Goal: Task Accomplishment & Management: Use online tool/utility

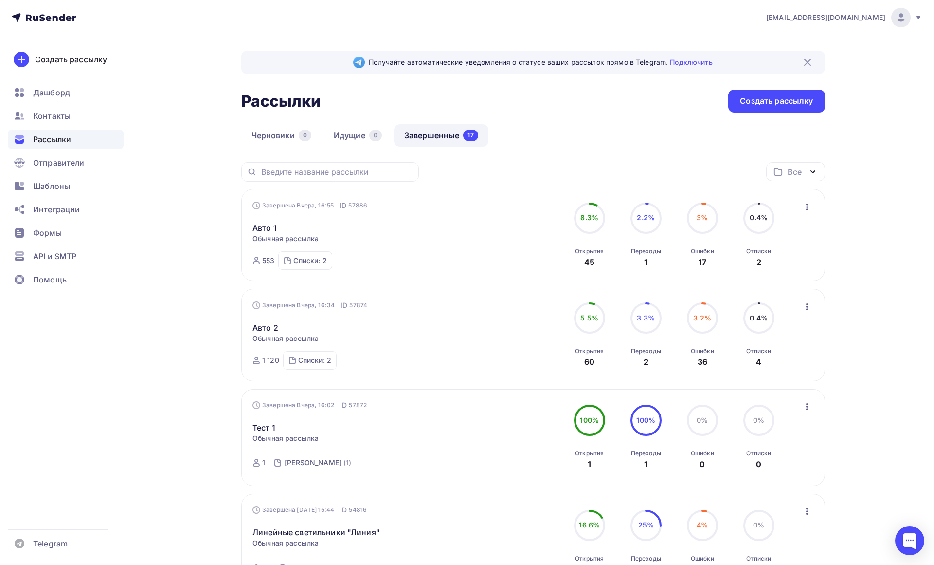
click at [587, 324] on circle at bounding box center [589, 317] width 29 height 29
click at [586, 360] on div "60" at bounding box center [590, 362] width 10 height 12
click at [279, 305] on div "Завершена Вчера, 16:34 ID 57874" at bounding box center [310, 305] width 115 height 10
click at [260, 327] on link "Авто 2" at bounding box center [266, 328] width 26 height 12
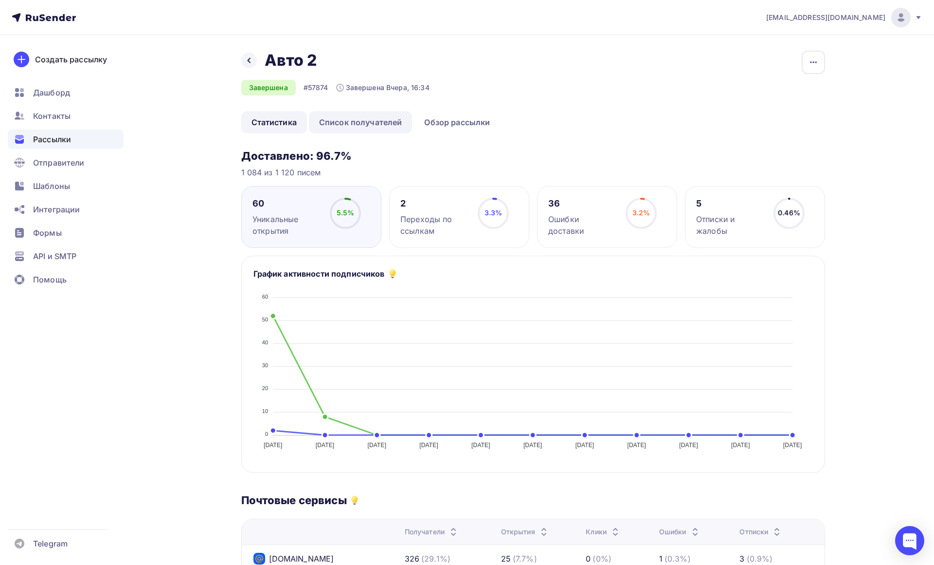
click at [361, 121] on link "Список получателей" at bounding box center [361, 122] width 104 height 22
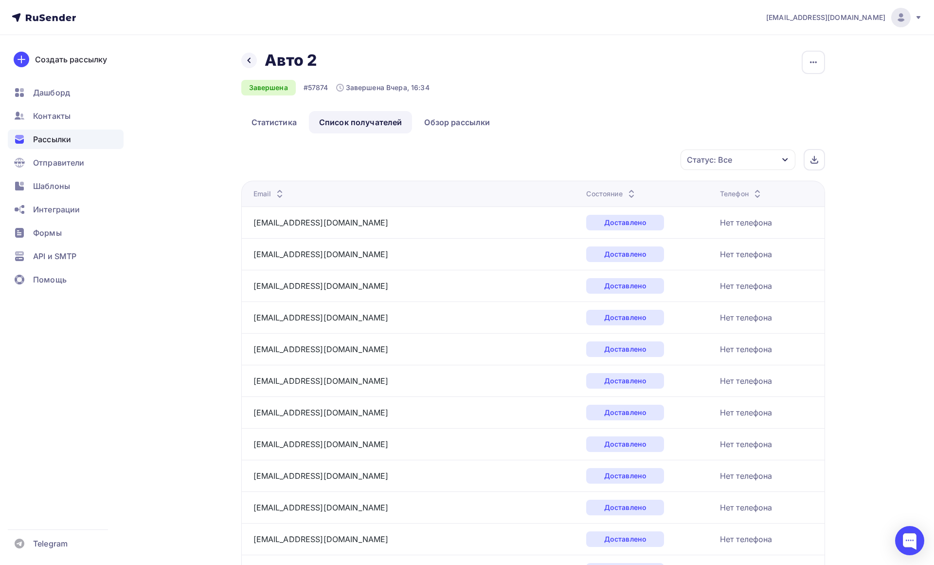
click at [787, 160] on div "Статус: Все" at bounding box center [738, 159] width 115 height 20
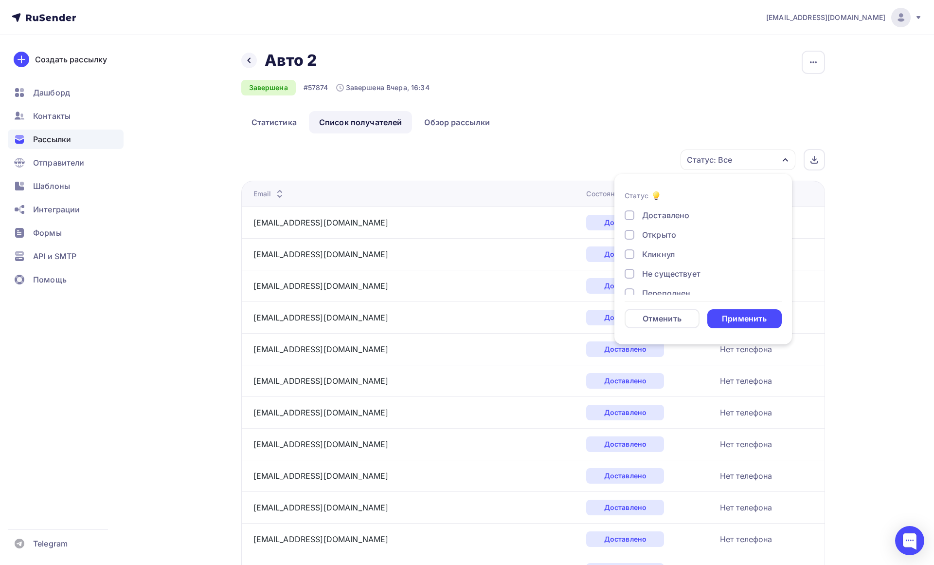
click at [633, 233] on div at bounding box center [630, 235] width 10 height 10
click at [754, 317] on div "Применить" at bounding box center [744, 318] width 45 height 11
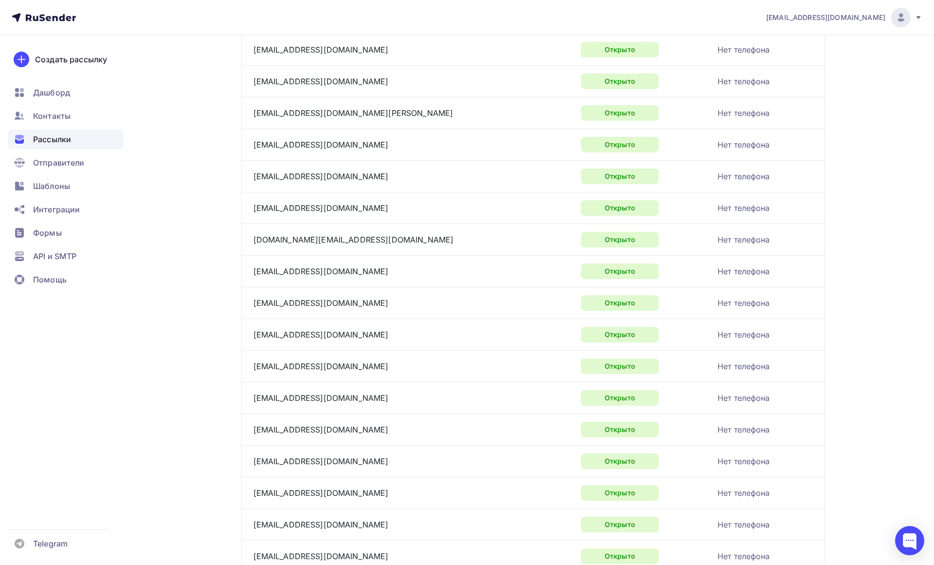
scroll to position [1358, 0]
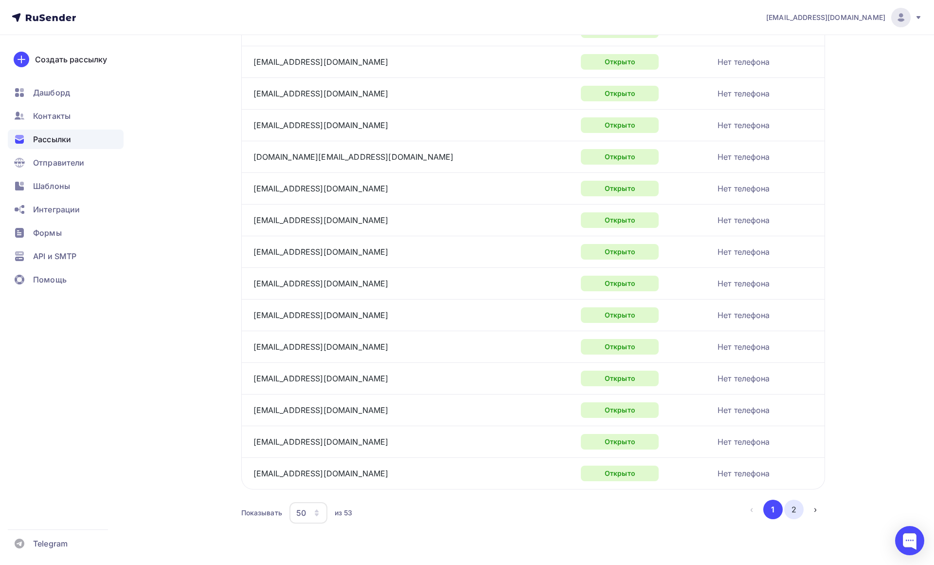
click at [791, 499] on button "2" at bounding box center [794, 508] width 19 height 19
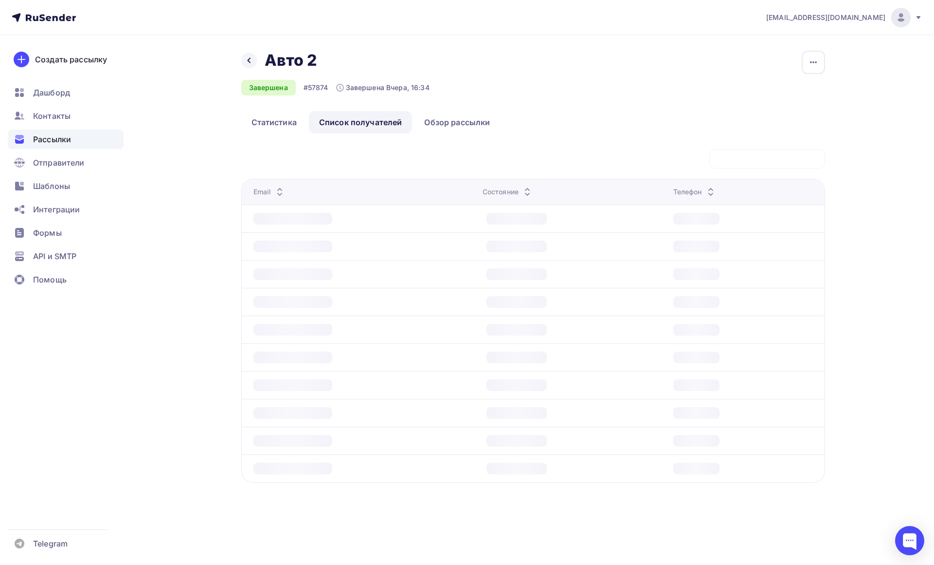
scroll to position [0, 0]
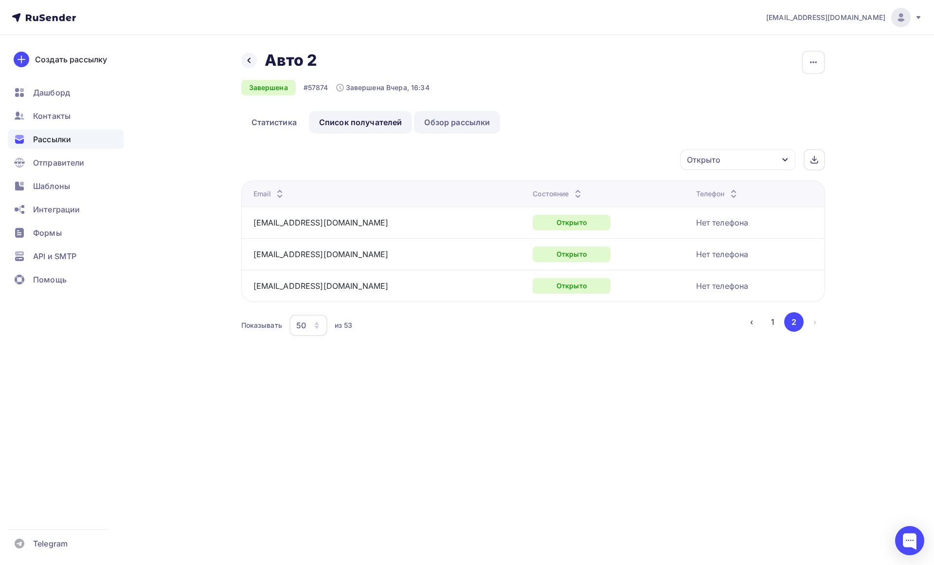
click at [462, 121] on link "Обзор рассылки" at bounding box center [457, 122] width 86 height 22
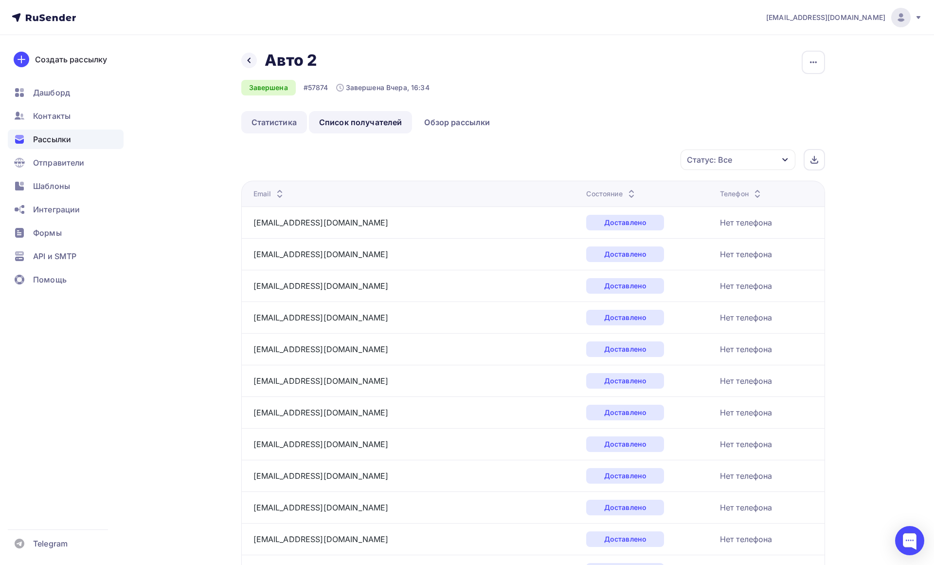
click at [252, 115] on link "Статистика" at bounding box center [274, 122] width 66 height 22
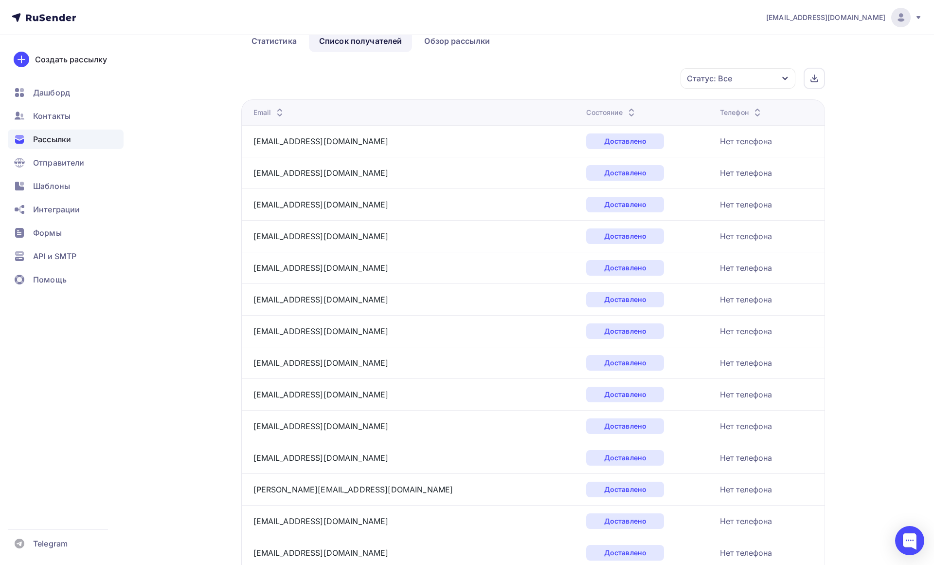
scroll to position [243, 0]
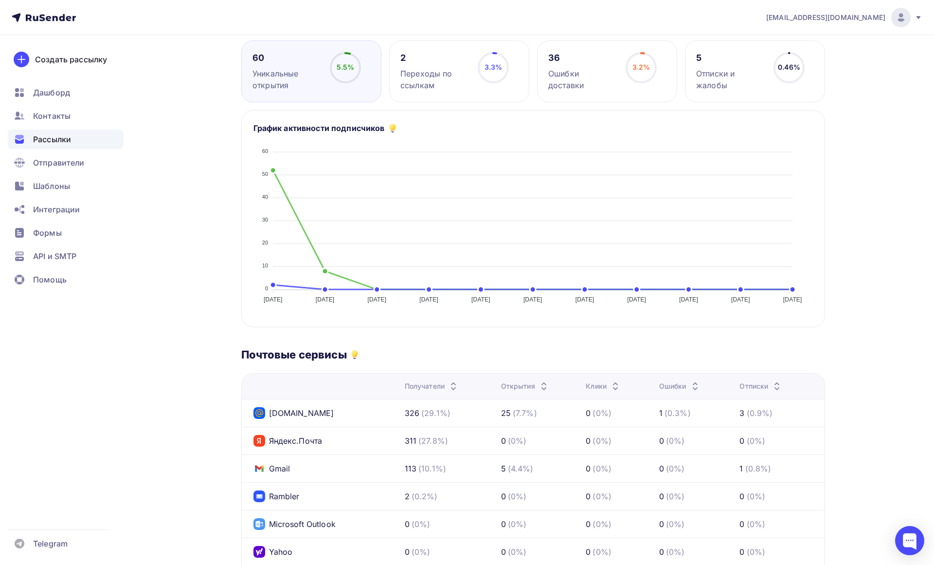
scroll to position [341, 0]
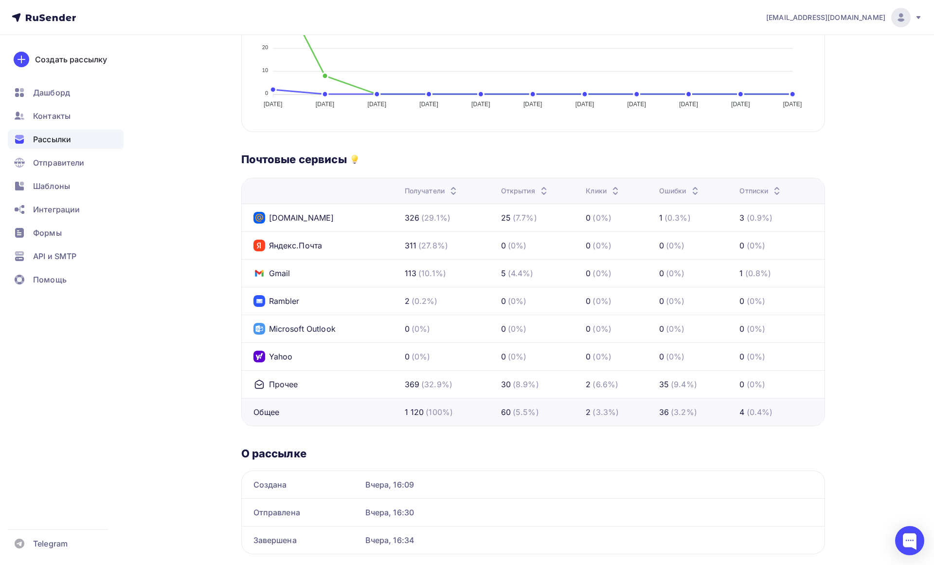
click at [65, 138] on span "Рассылки" at bounding box center [52, 139] width 38 height 12
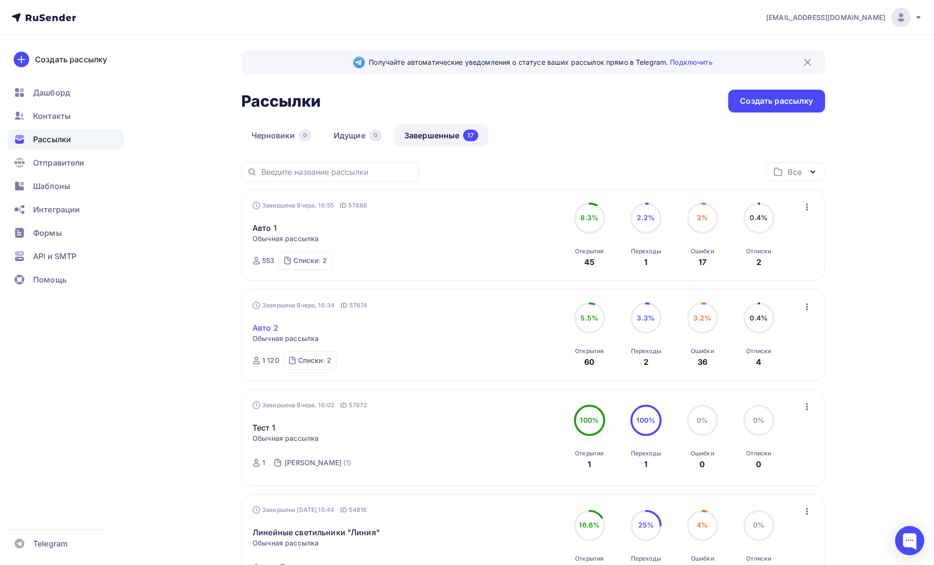
click at [268, 326] on link "Авто 2" at bounding box center [266, 328] width 26 height 12
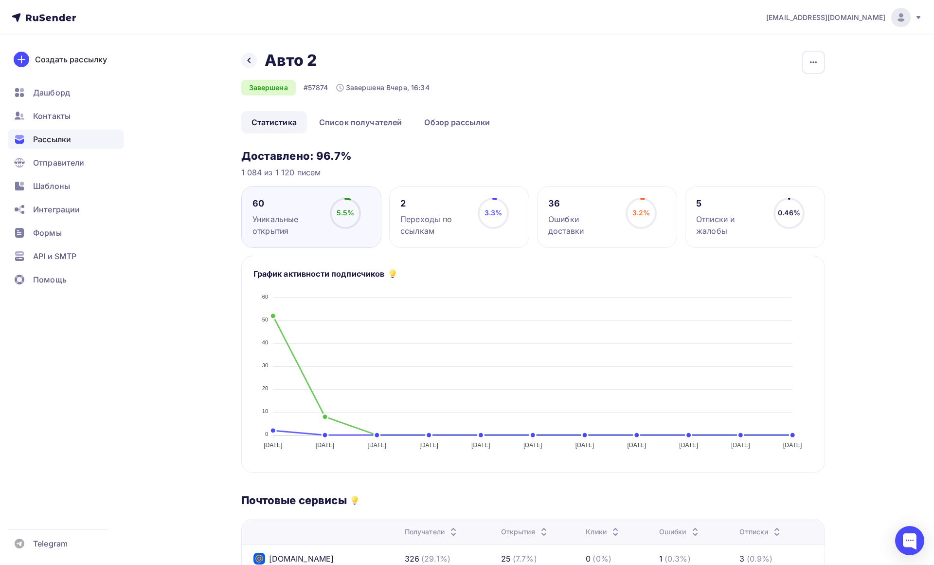
click at [256, 204] on div "60" at bounding box center [287, 204] width 69 height 12
click at [359, 128] on link "Список получателей" at bounding box center [361, 122] width 104 height 22
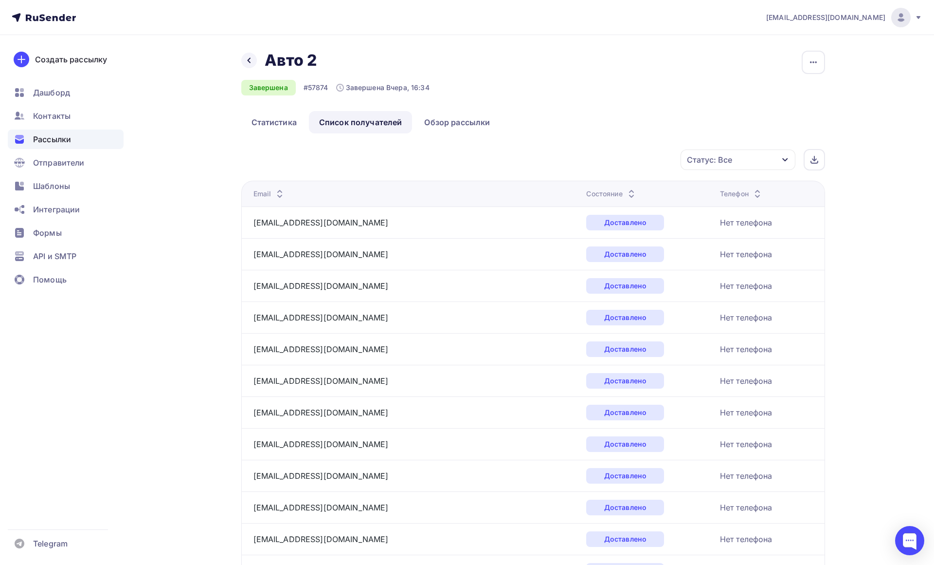
click at [782, 157] on icon "button" at bounding box center [786, 160] width 8 height 8
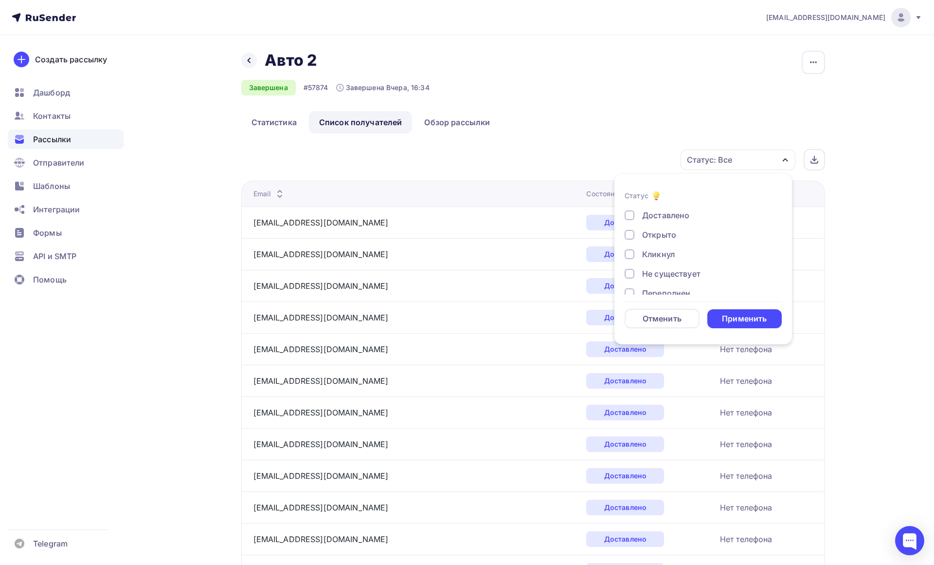
click at [634, 235] on div at bounding box center [630, 235] width 10 height 10
click at [760, 316] on div "Применить" at bounding box center [744, 318] width 45 height 11
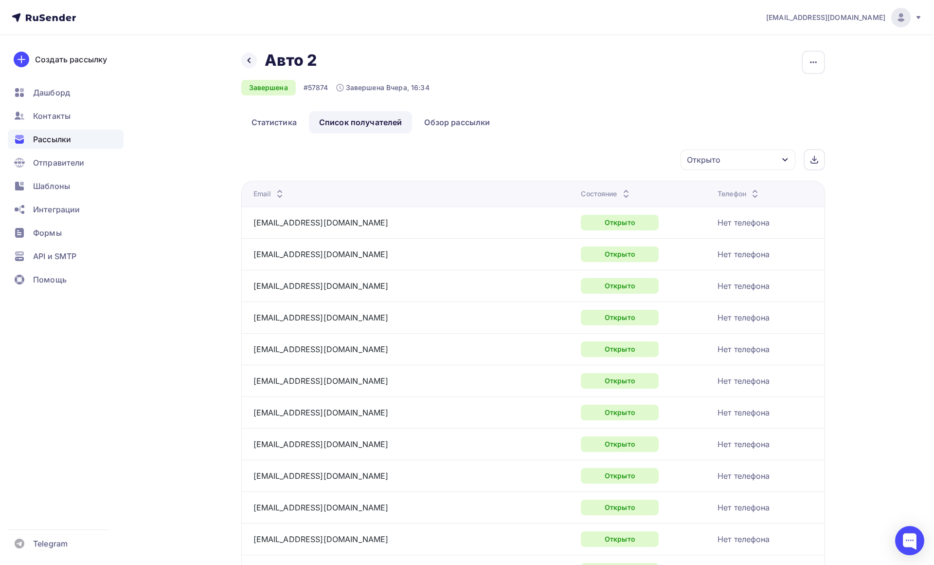
click at [782, 156] on icon "button" at bounding box center [786, 160] width 8 height 8
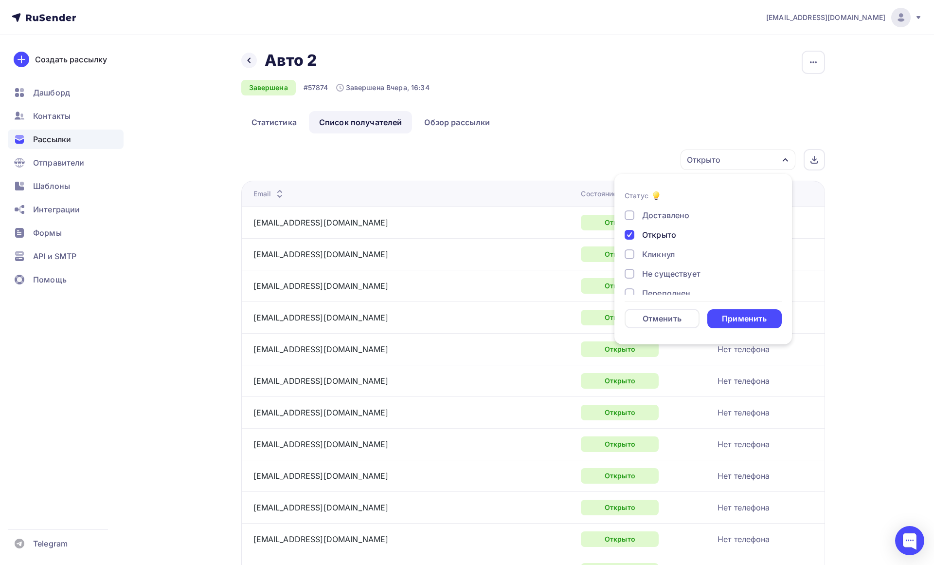
click at [628, 234] on div at bounding box center [630, 235] width 10 height 10
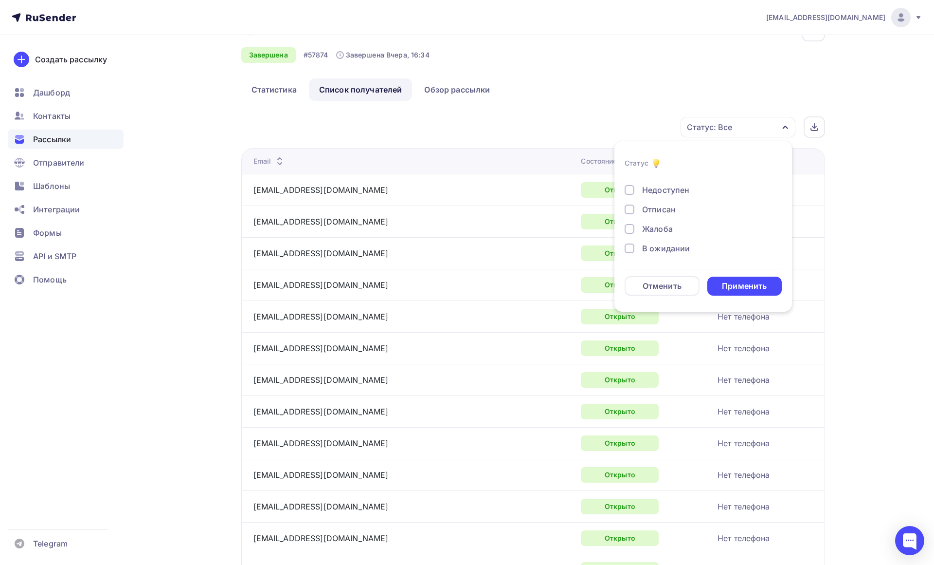
scroll to position [49, 0]
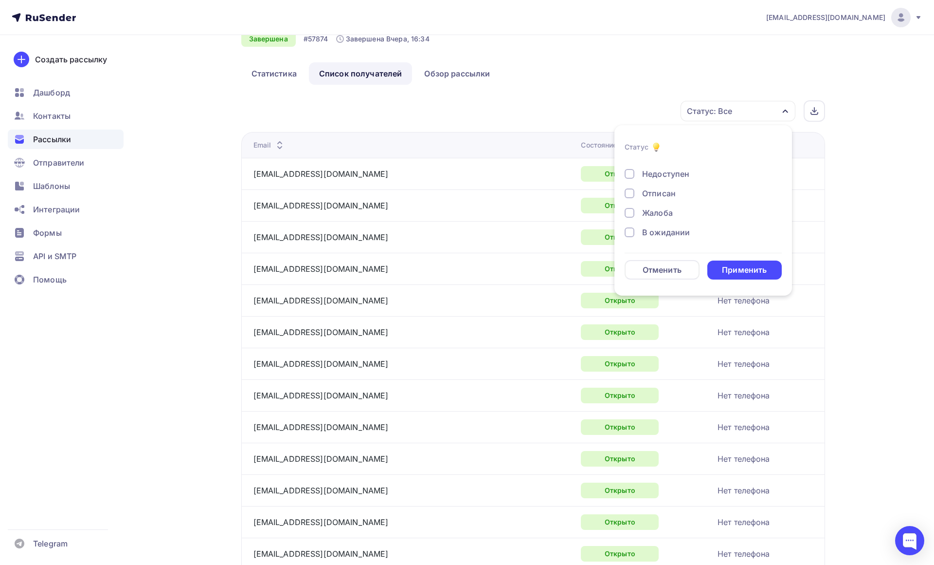
click at [628, 193] on div at bounding box center [630, 193] width 10 height 10
click at [745, 267] on div "Применить" at bounding box center [744, 269] width 45 height 11
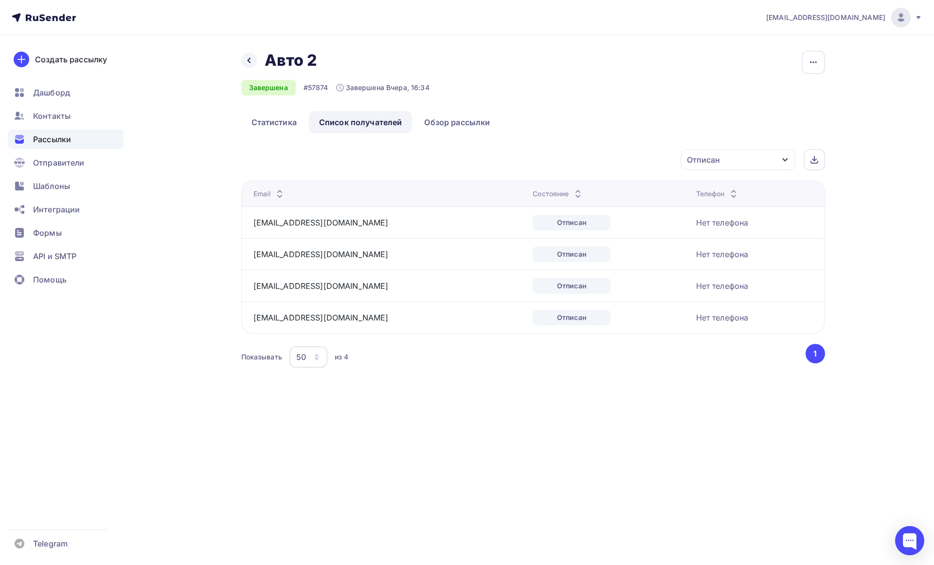
scroll to position [0, 0]
click at [790, 158] on div "Отписан" at bounding box center [738, 159] width 115 height 20
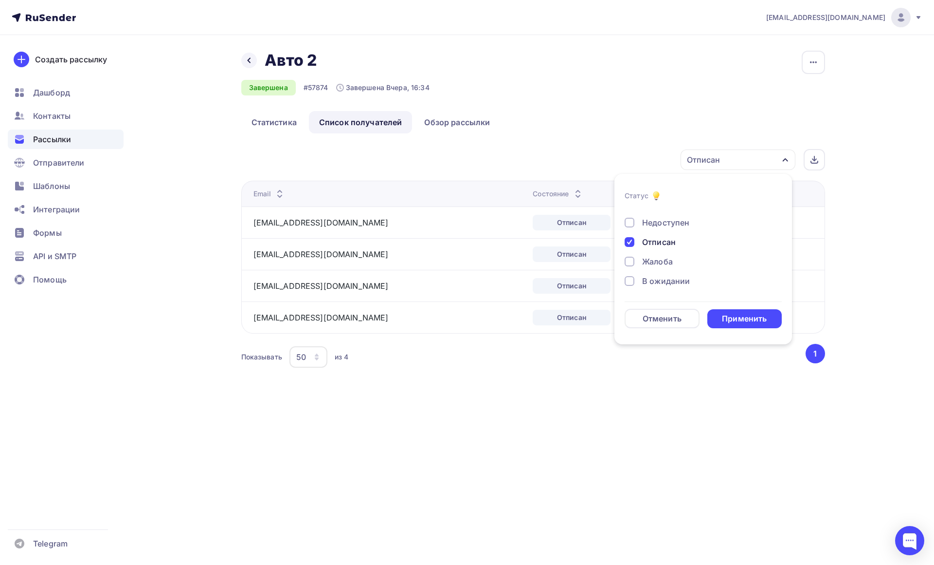
click at [631, 244] on div at bounding box center [630, 242] width 10 height 10
click at [628, 262] on div at bounding box center [630, 261] width 10 height 10
click at [746, 315] on div "Применить" at bounding box center [744, 318] width 45 height 11
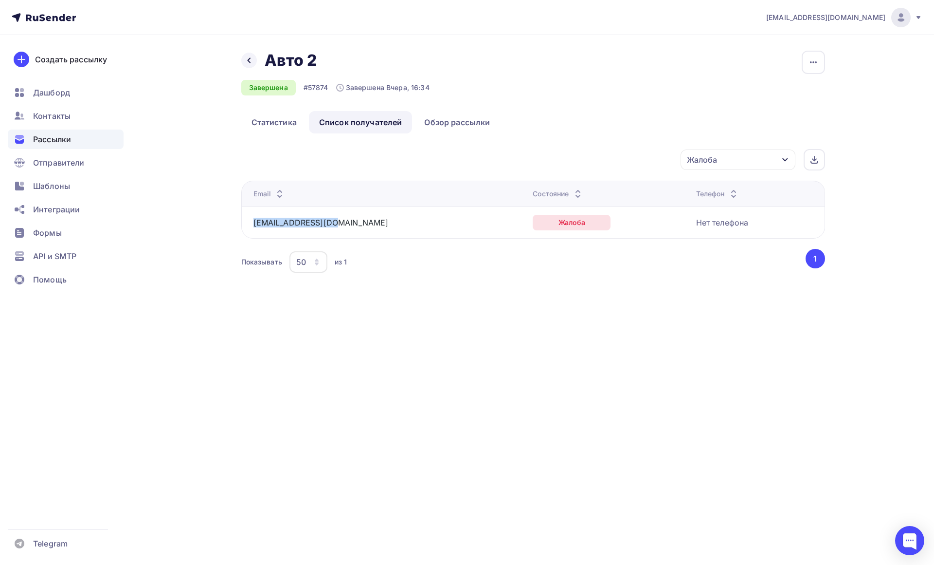
drag, startPoint x: 250, startPoint y: 222, endPoint x: 335, endPoint y: 225, distance: 84.7
click at [335, 225] on td "[EMAIL_ADDRESS][DOMAIN_NAME]" at bounding box center [385, 222] width 288 height 32
copy link "[EMAIL_ADDRESS][DOMAIN_NAME]"
click at [784, 156] on icon "button" at bounding box center [786, 160] width 8 height 8
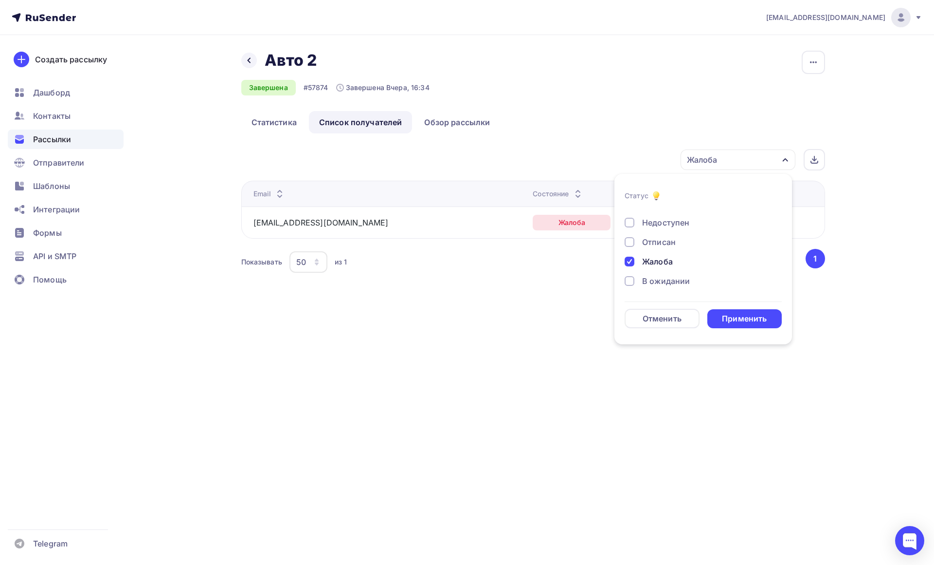
click at [631, 260] on div at bounding box center [630, 261] width 10 height 10
click at [633, 256] on div at bounding box center [630, 254] width 10 height 10
click at [740, 313] on div "Применить" at bounding box center [744, 318] width 45 height 11
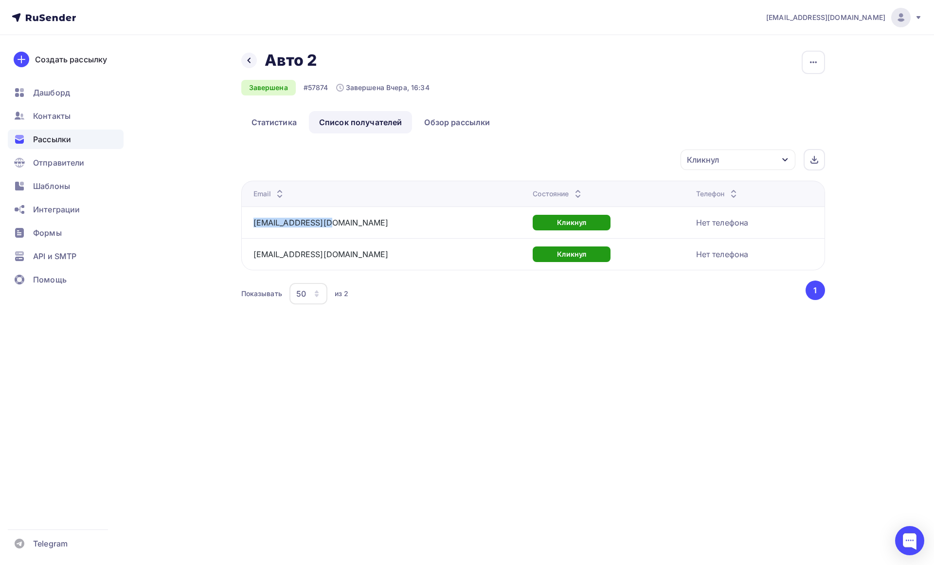
drag, startPoint x: 328, startPoint y: 226, endPoint x: 252, endPoint y: 235, distance: 76.4
click at [252, 235] on td "[EMAIL_ADDRESS][DOMAIN_NAME]" at bounding box center [385, 222] width 288 height 32
copy link "[EMAIL_ADDRESS][DOMAIN_NAME]"
click at [574, 90] on div "Назад Авто 2 Авто 2 Завершена #57874 Завершена Вчера, 16:34 Копировать Добавить…" at bounding box center [533, 81] width 584 height 60
click at [54, 141] on span "Рассылки" at bounding box center [52, 139] width 38 height 12
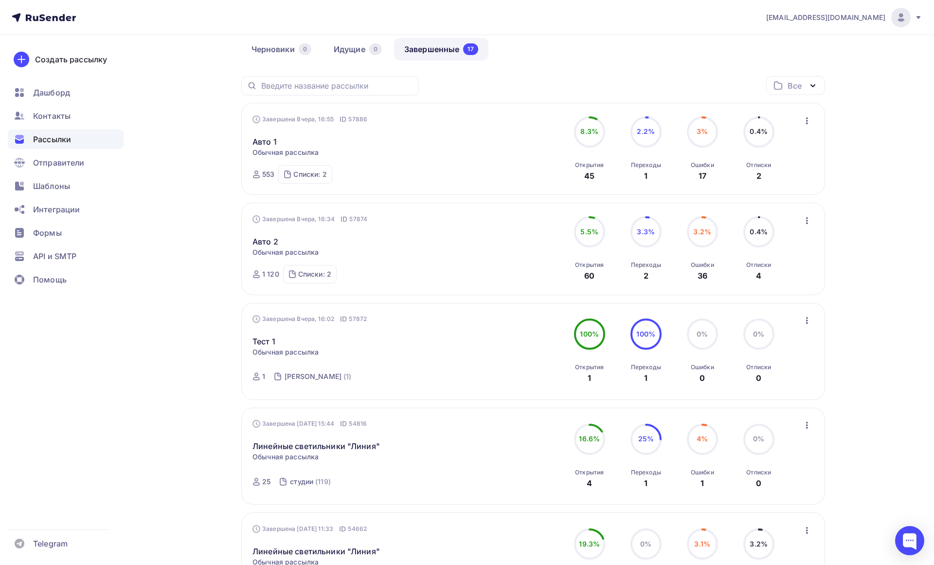
scroll to position [97, 0]
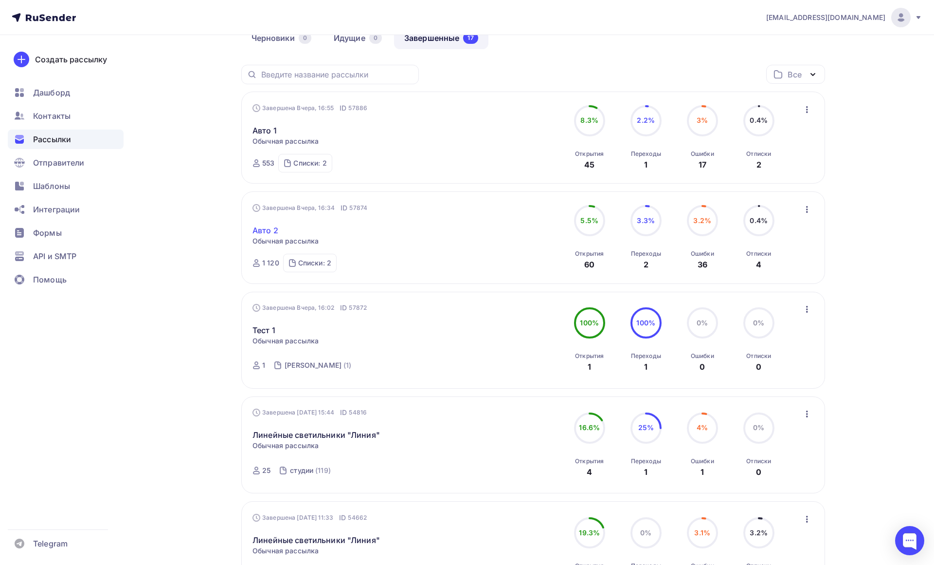
click at [261, 230] on link "Авто 2" at bounding box center [266, 230] width 26 height 12
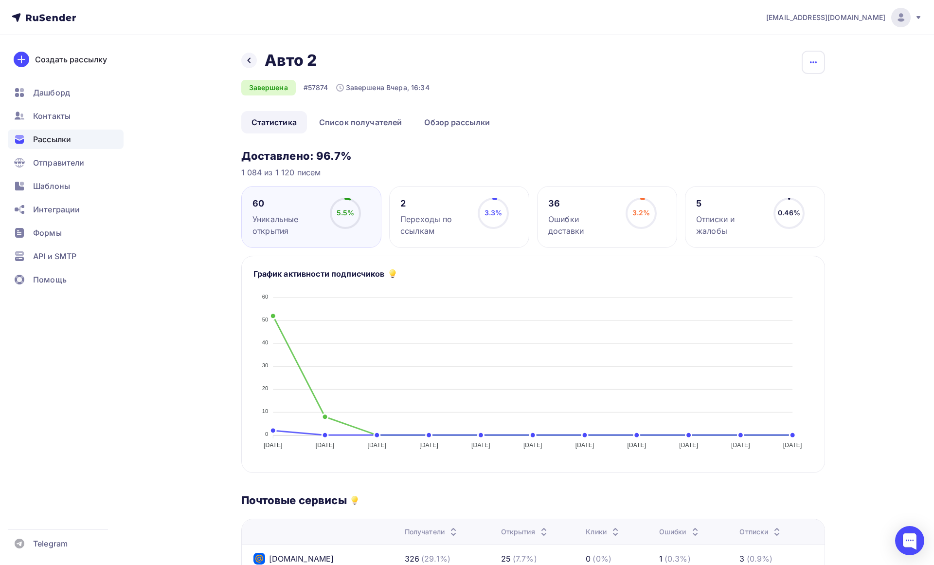
click at [816, 57] on button "button" at bounding box center [813, 62] width 23 height 23
click at [871, 114] on div "[EMAIL_ADDRESS][DOMAIN_NAME] Аккаунт Тарифы Выйти Создать рассылку [GEOGRAPHIC_…" at bounding box center [467, 466] width 934 height 933
click at [253, 208] on div "60" at bounding box center [287, 204] width 69 height 12
click at [448, 120] on link "Обзор рассылки" at bounding box center [457, 122] width 86 height 22
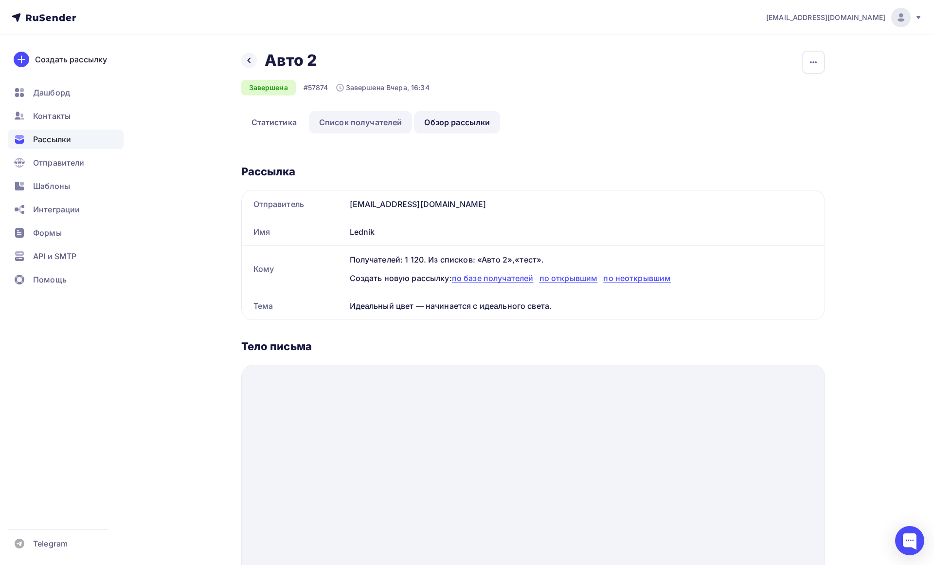
click at [383, 118] on link "Список получателей" at bounding box center [361, 122] width 104 height 22
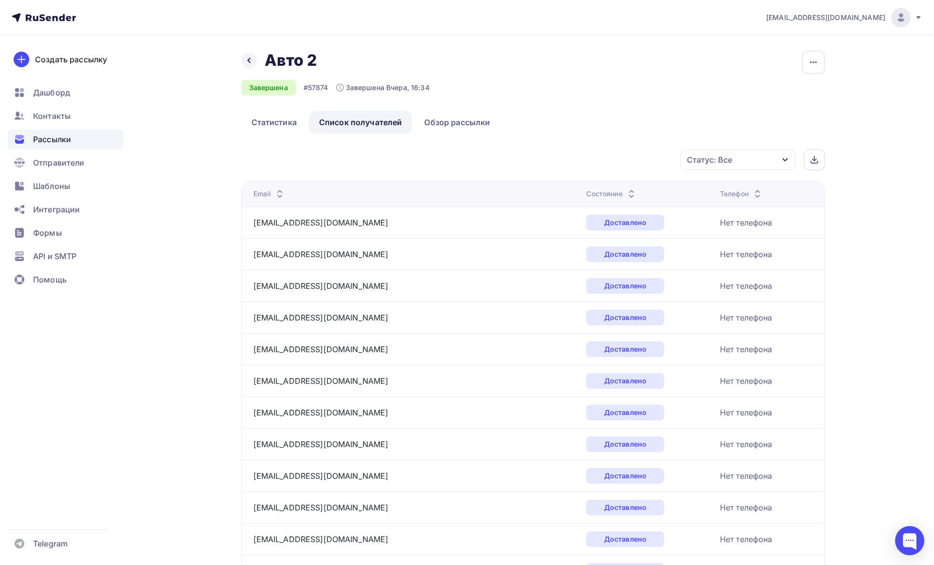
click at [782, 157] on icon "button" at bounding box center [786, 160] width 8 height 8
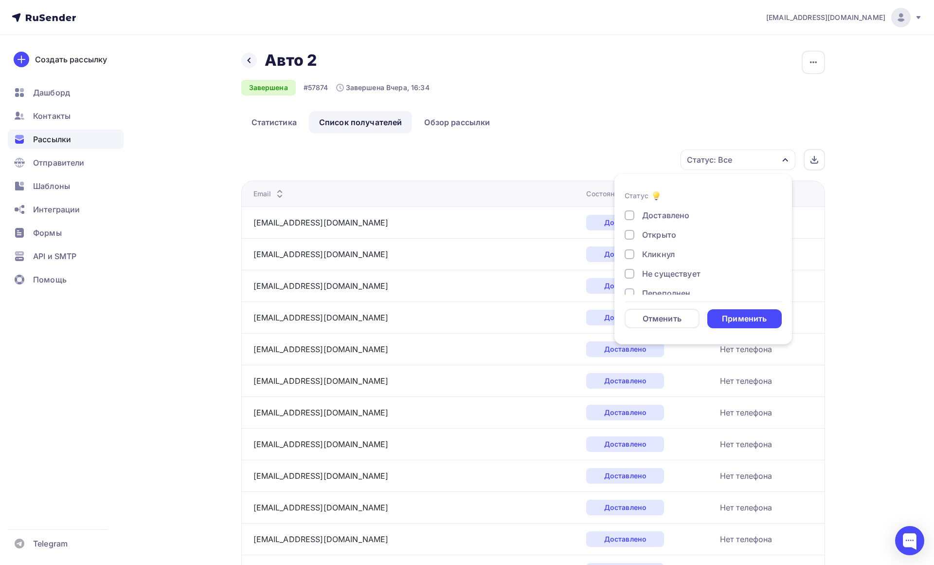
click at [680, 233] on div "Открыто" at bounding box center [698, 235] width 146 height 12
click at [750, 321] on div "Применить" at bounding box center [744, 318] width 45 height 11
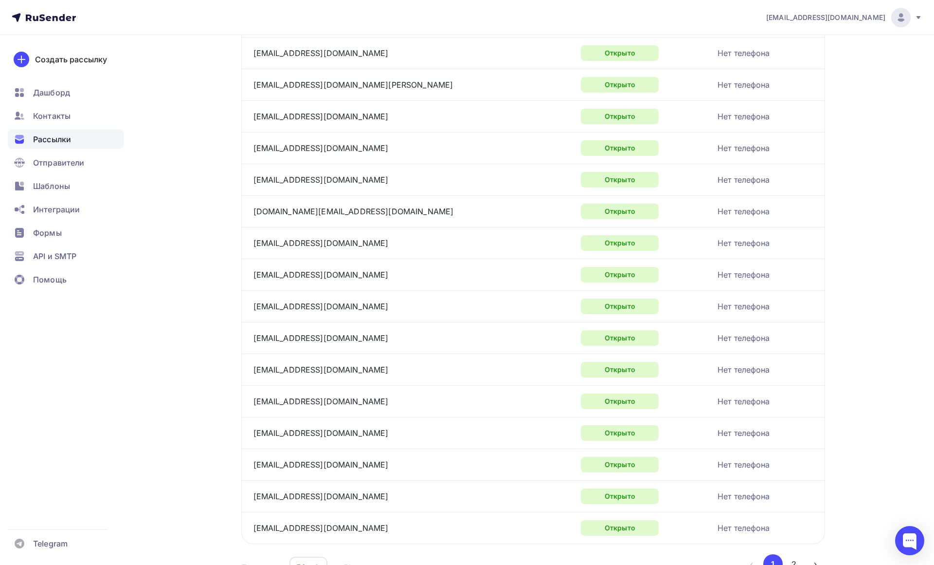
scroll to position [1358, 0]
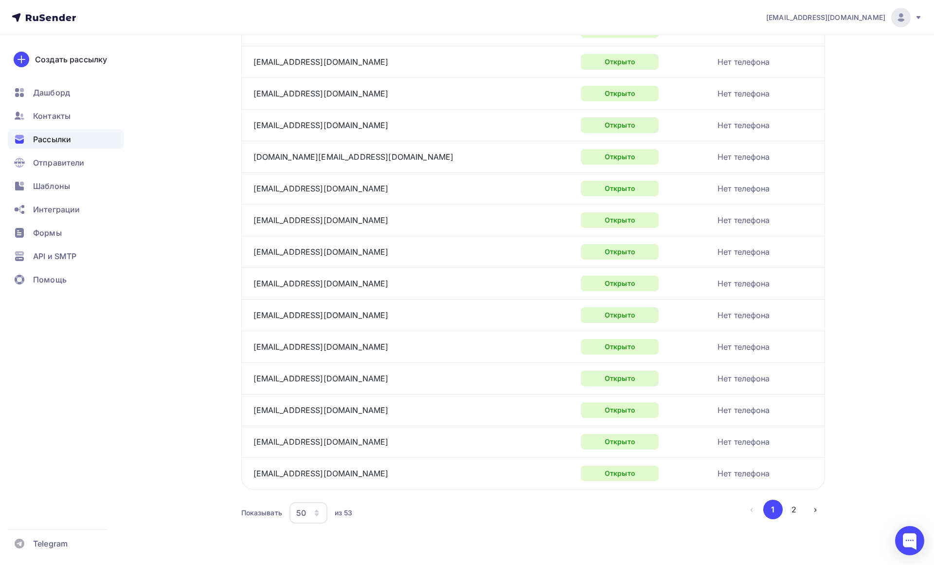
click at [718, 404] on div "Нет телефона" at bounding box center [744, 410] width 53 height 12
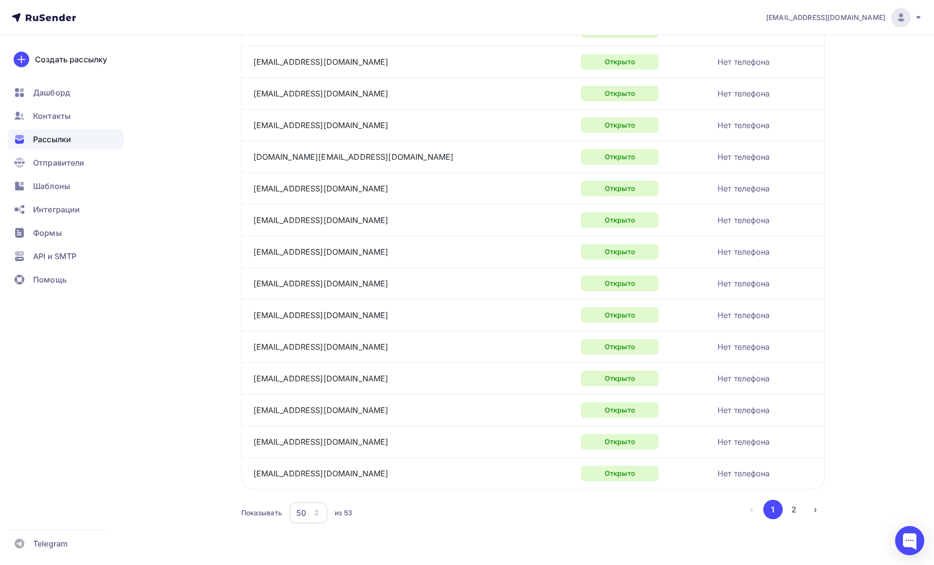
click at [718, 404] on div "Нет телефона" at bounding box center [744, 410] width 53 height 12
